Goal: Information Seeking & Learning: Learn about a topic

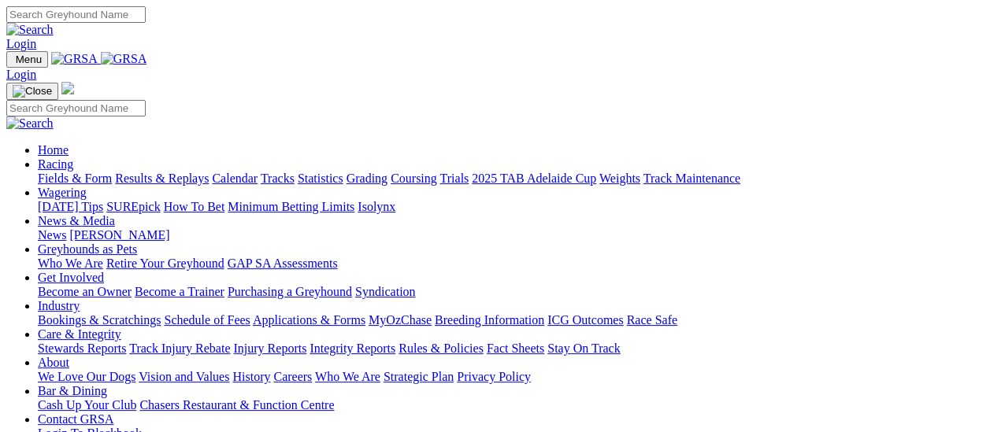
click at [83, 172] on link "Fields & Form" at bounding box center [75, 178] width 74 height 13
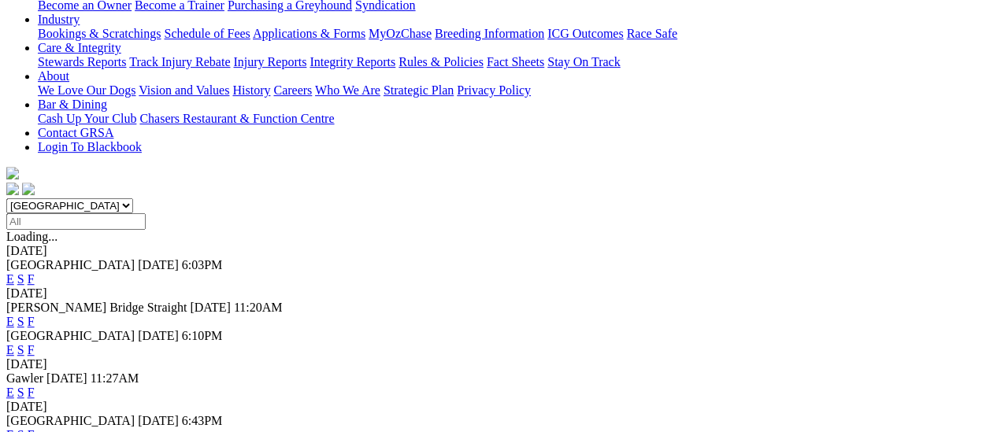
scroll to position [236, 0]
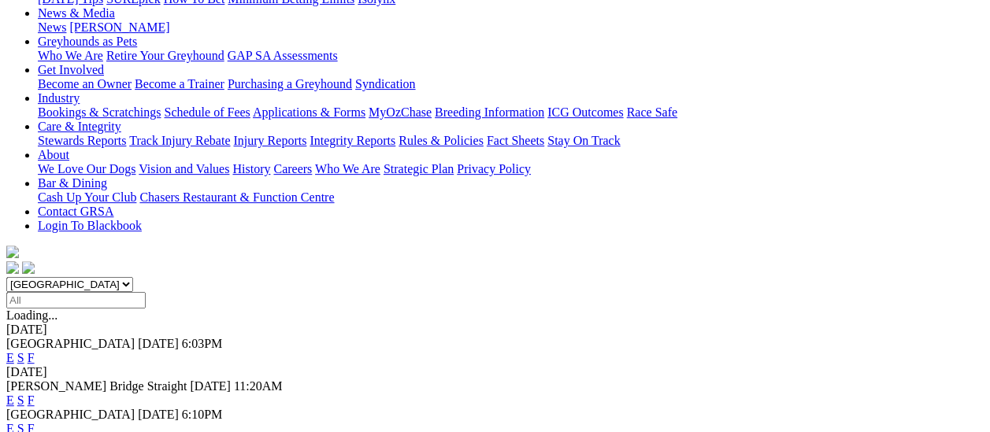
click at [35, 394] on link "F" at bounding box center [31, 400] width 7 height 13
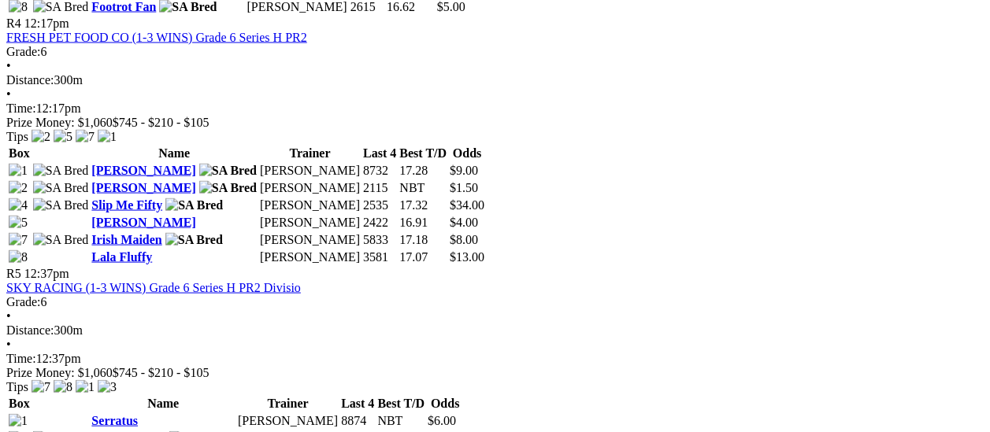
scroll to position [1496, 0]
